Goal: Navigation & Orientation: Find specific page/section

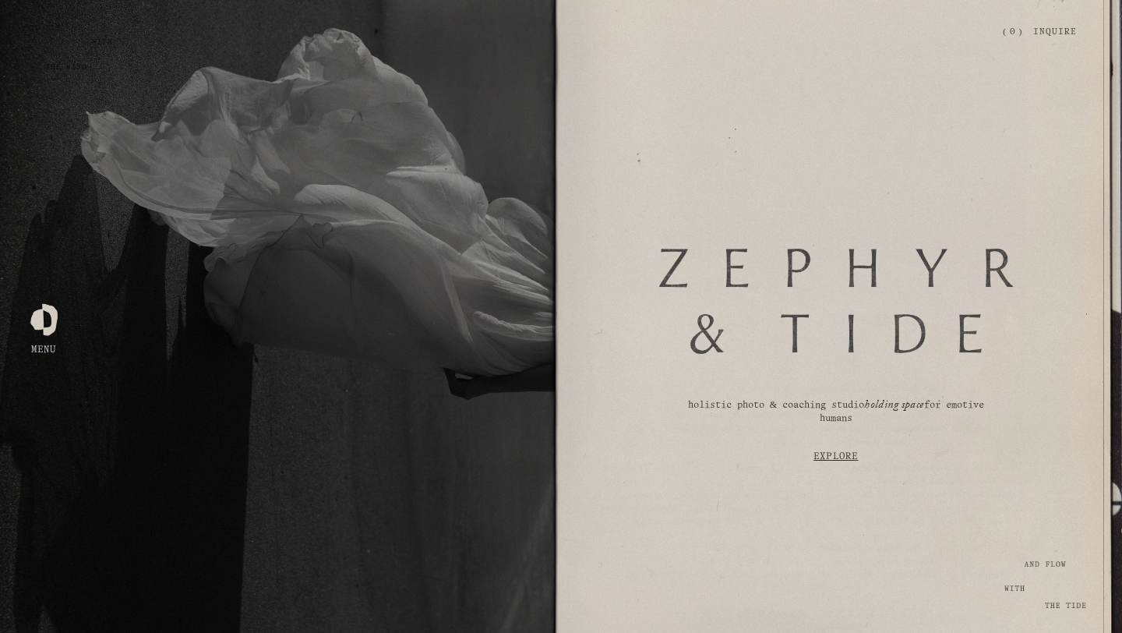
click at [31, 330] on div at bounding box center [43, 316] width 27 height 27
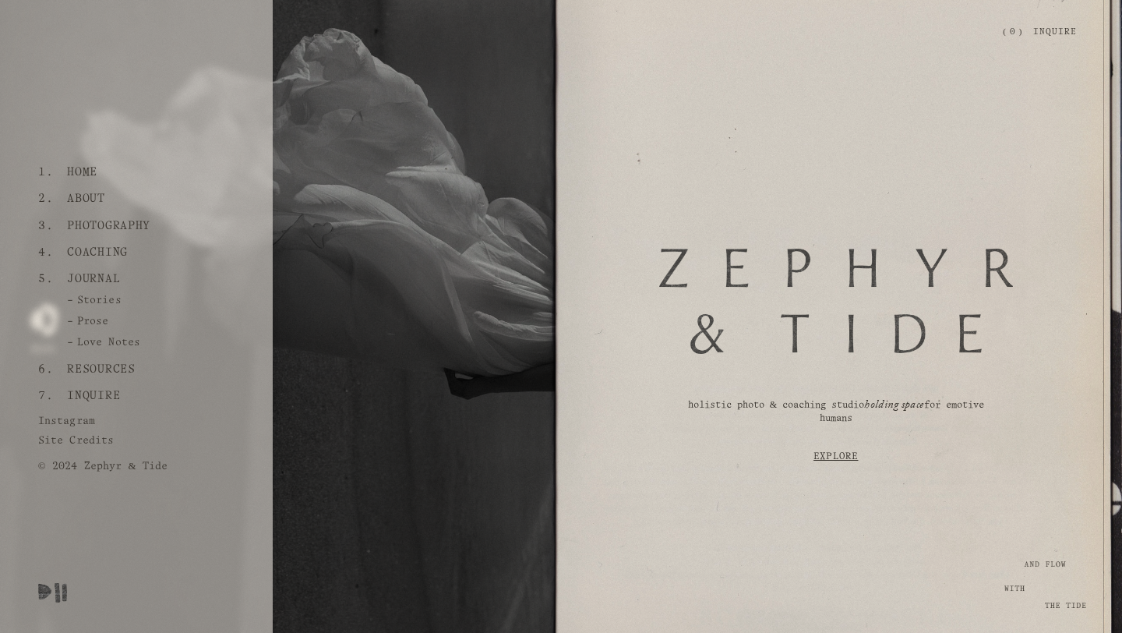
click at [96, 228] on link "Photography" at bounding box center [109, 226] width 95 height 26
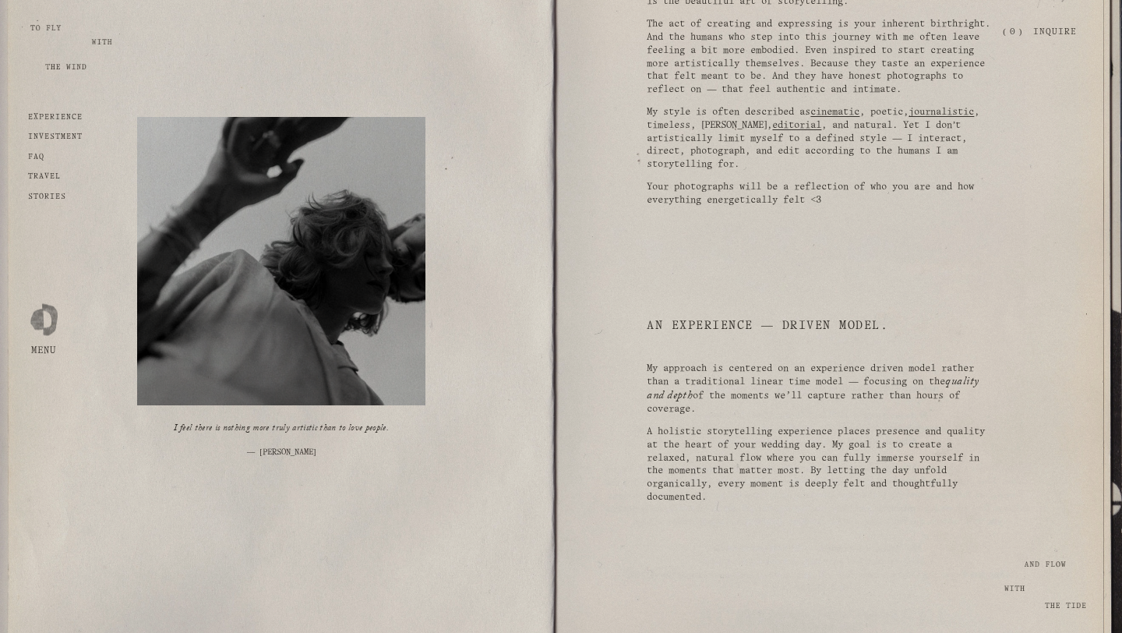
scroll to position [1416, 0]
